Goal: Task Accomplishment & Management: Complete application form

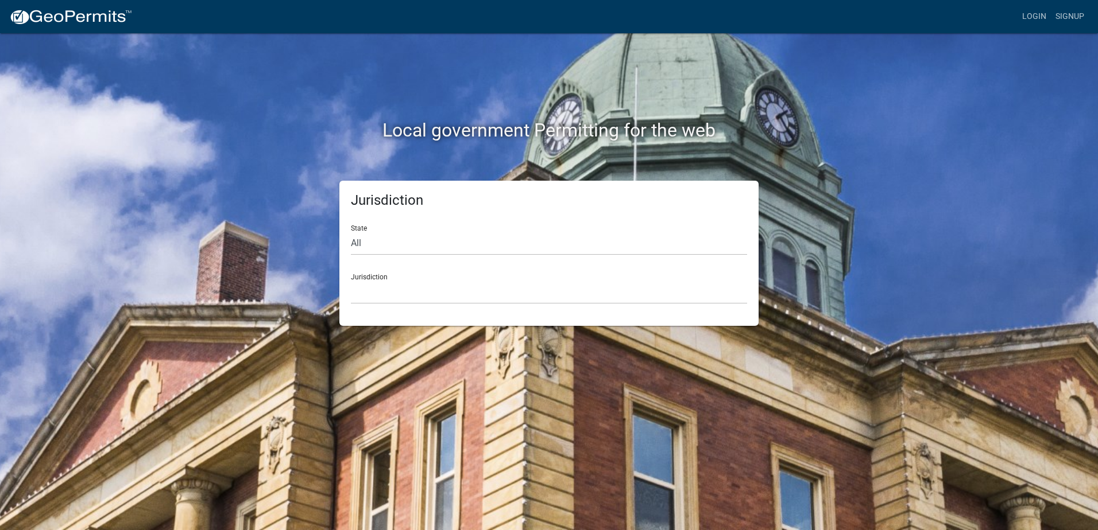
click at [414, 275] on div "Jurisdiction [GEOGRAPHIC_DATA], [US_STATE] [GEOGRAPHIC_DATA], [US_STATE][PERSON…" at bounding box center [549, 285] width 396 height 40
click at [1032, 21] on link "Login" at bounding box center [1033, 17] width 33 height 22
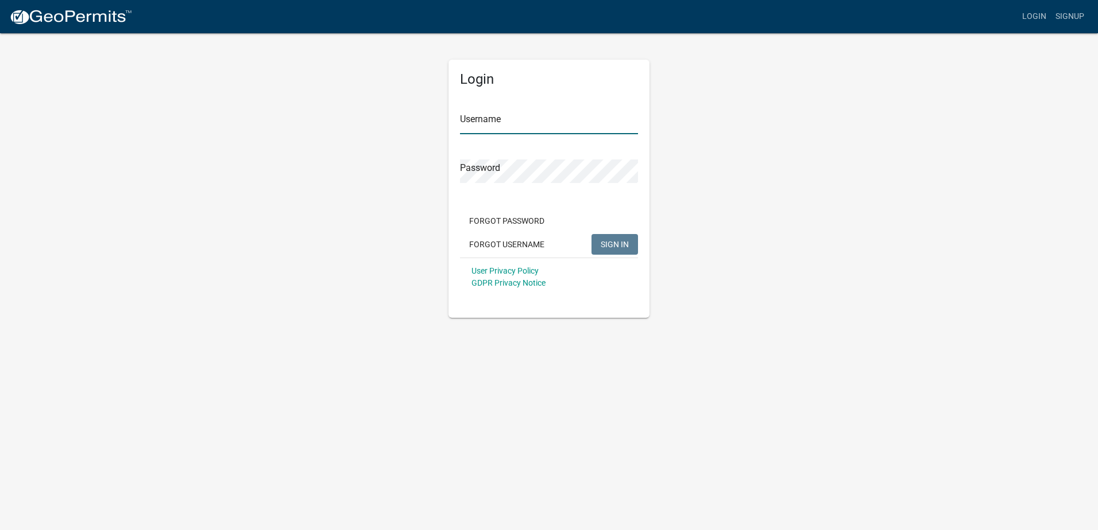
click at [494, 122] on input "Username" at bounding box center [549, 123] width 178 height 24
type input "fargocass"
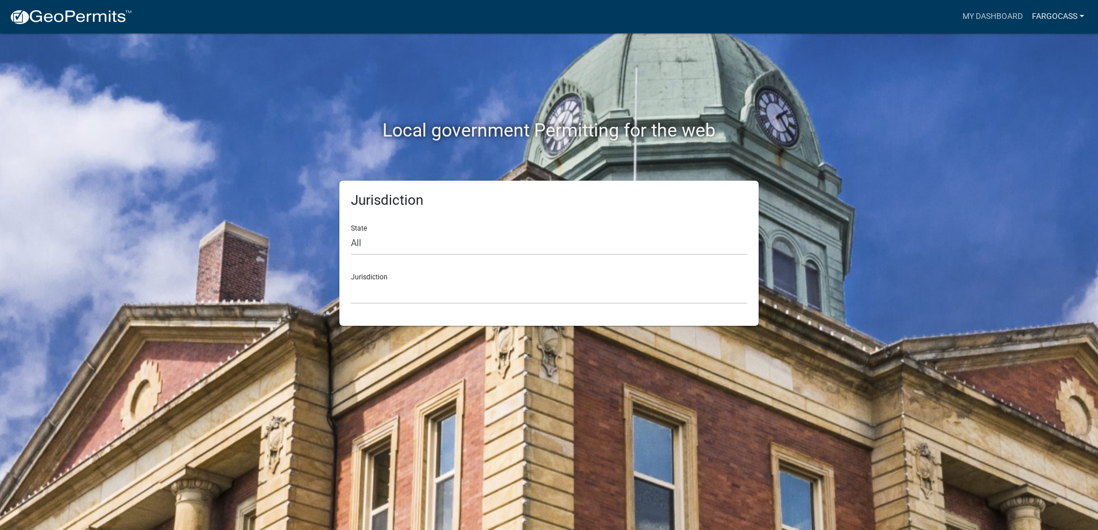
click at [1056, 20] on link "fargocass" at bounding box center [1057, 17] width 61 height 22
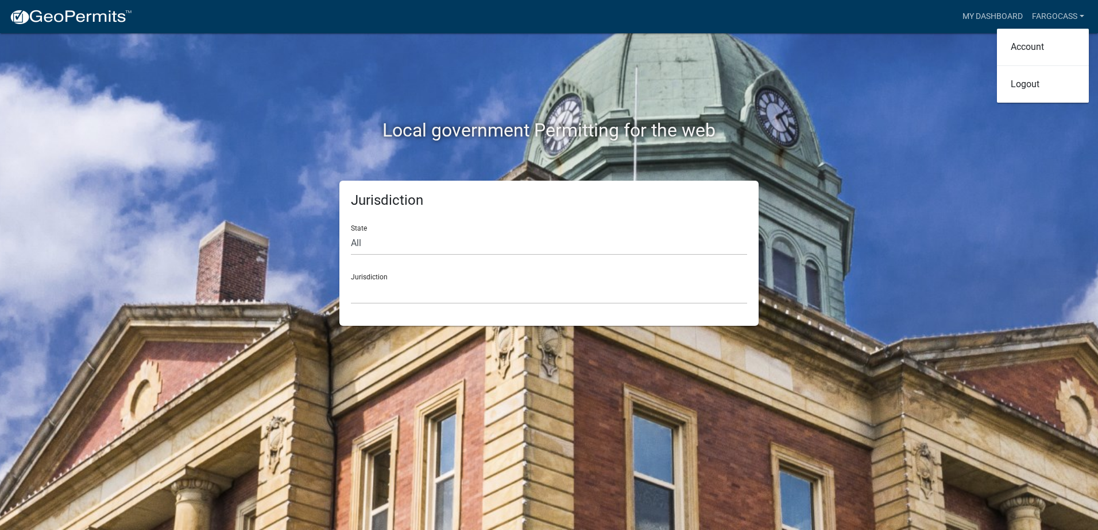
click at [926, 61] on div "Local government Permitting for the web Jurisdiction State All [US_STATE] [US_S…" at bounding box center [549, 265] width 1098 height 530
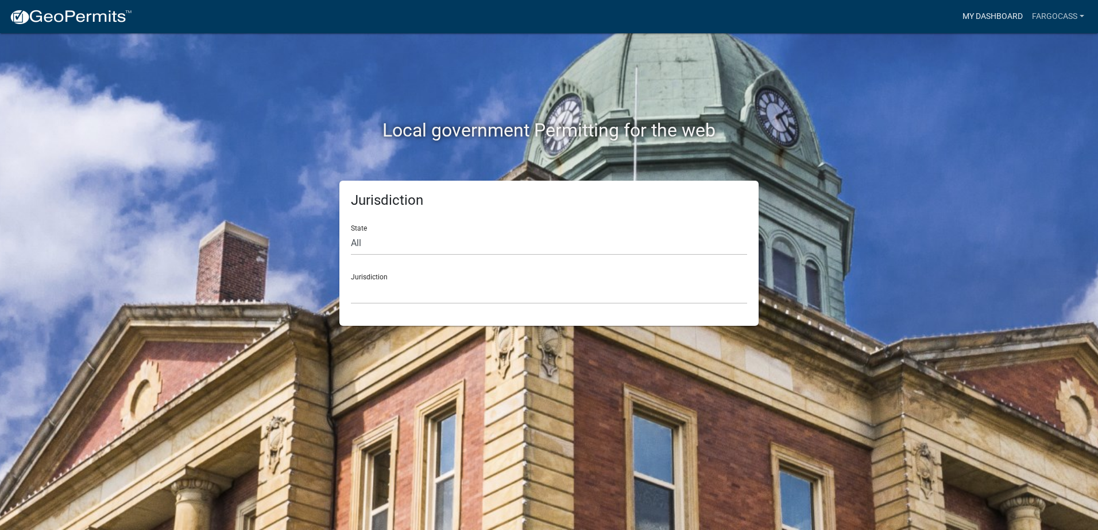
click at [978, 11] on link "My Dashboard" at bounding box center [991, 17] width 69 height 22
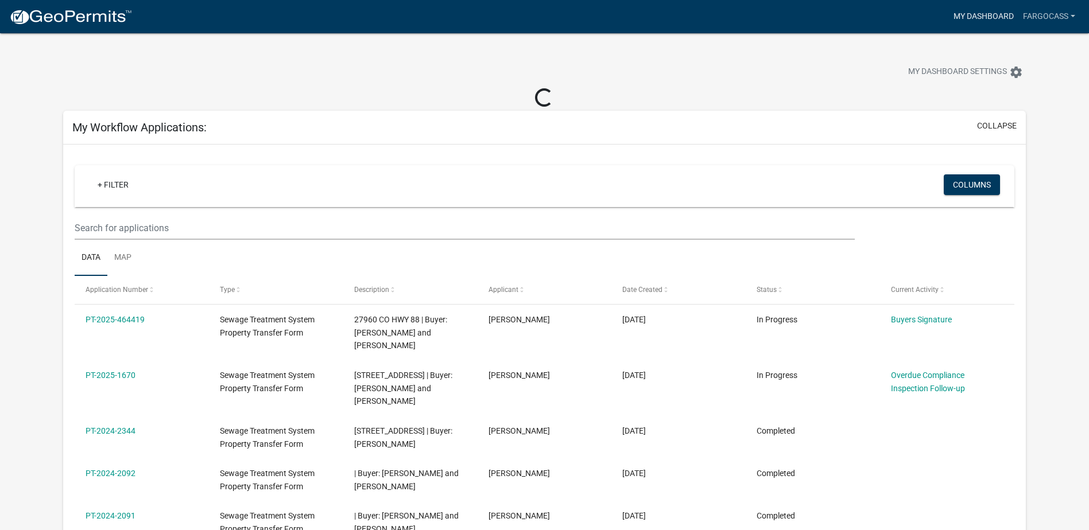
click at [954, 25] on link "My Dashboard" at bounding box center [983, 17] width 69 height 22
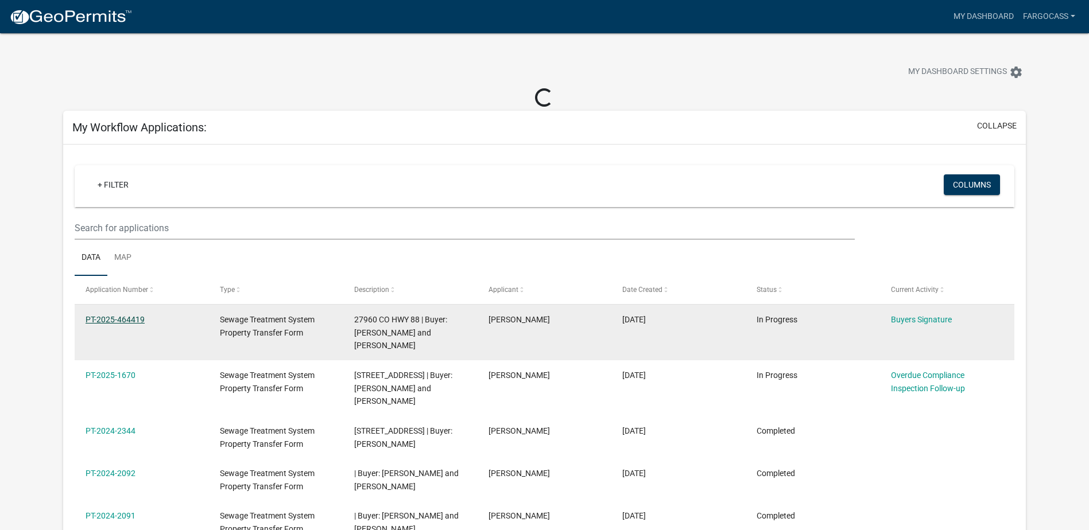
click at [121, 319] on link "PT-2025-464419" at bounding box center [115, 319] width 59 height 9
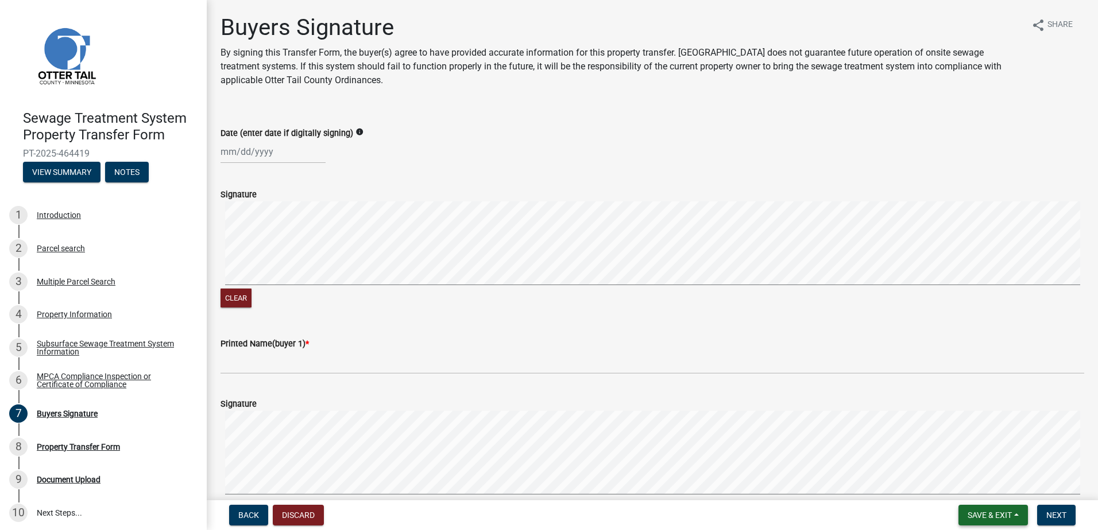
click at [1003, 515] on span "Save & Exit" at bounding box center [989, 515] width 44 height 9
click at [975, 484] on button "Save & Exit" at bounding box center [982, 486] width 92 height 28
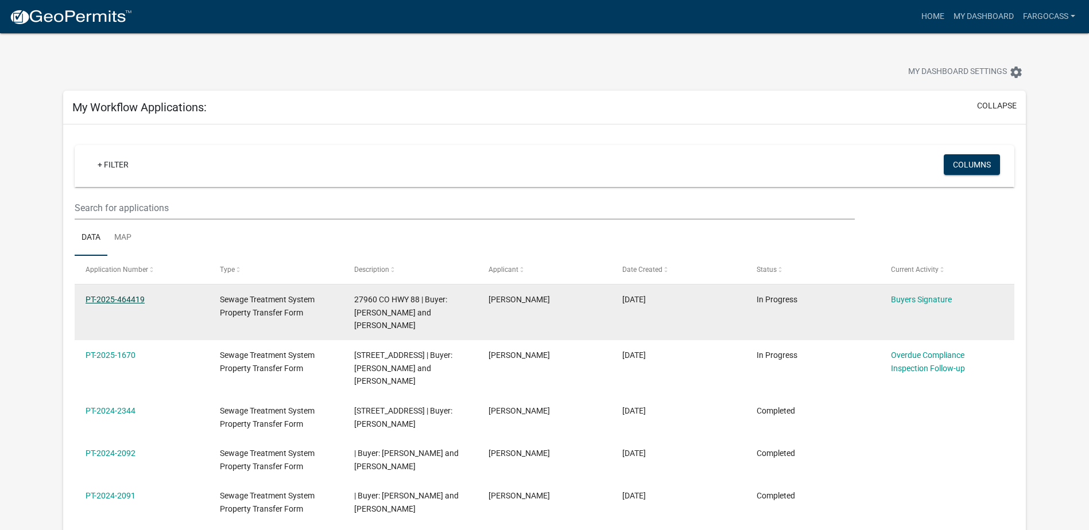
click at [140, 297] on link "PT-2025-464419" at bounding box center [115, 299] width 59 height 9
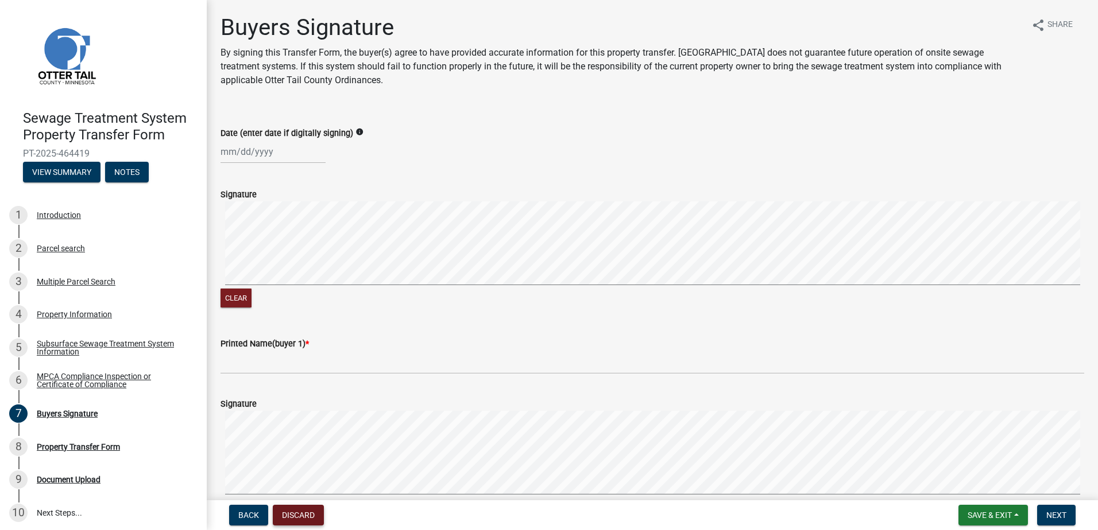
drag, startPoint x: 309, startPoint y: 503, endPoint x: 309, endPoint y: 519, distance: 16.7
click at [307, 530] on html "Internet Explorer does NOT work with GeoPermits. Get a new browser for more sec…" at bounding box center [549, 265] width 1098 height 530
click at [310, 511] on button "Discard" at bounding box center [298, 515] width 51 height 21
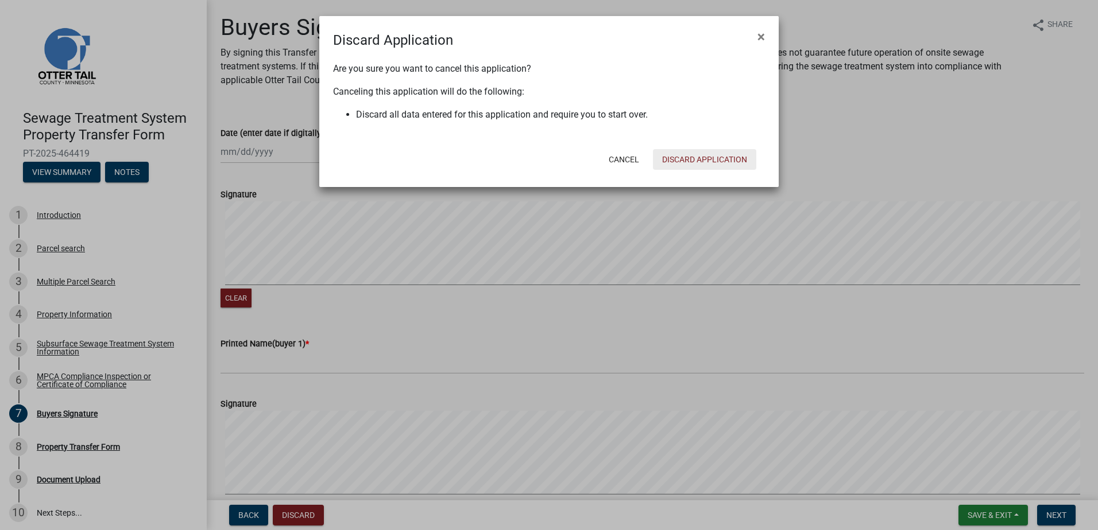
click at [686, 154] on button "Discard Application" at bounding box center [704, 159] width 103 height 21
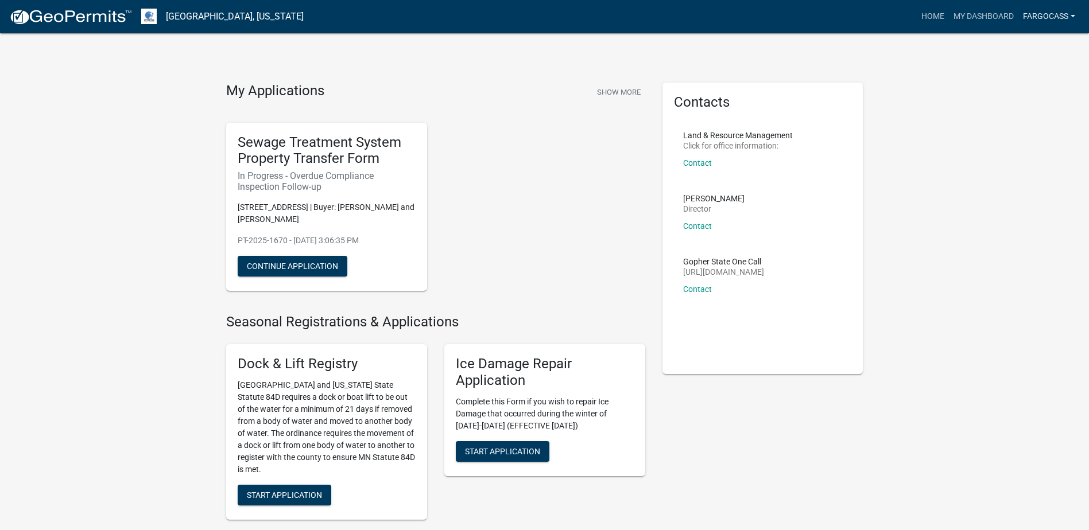
click at [1048, 15] on link "fargocass" at bounding box center [1048, 17] width 61 height 22
click at [1034, 90] on link "Logout" at bounding box center [1034, 85] width 92 height 28
